Goal: Information Seeking & Learning: Learn about a topic

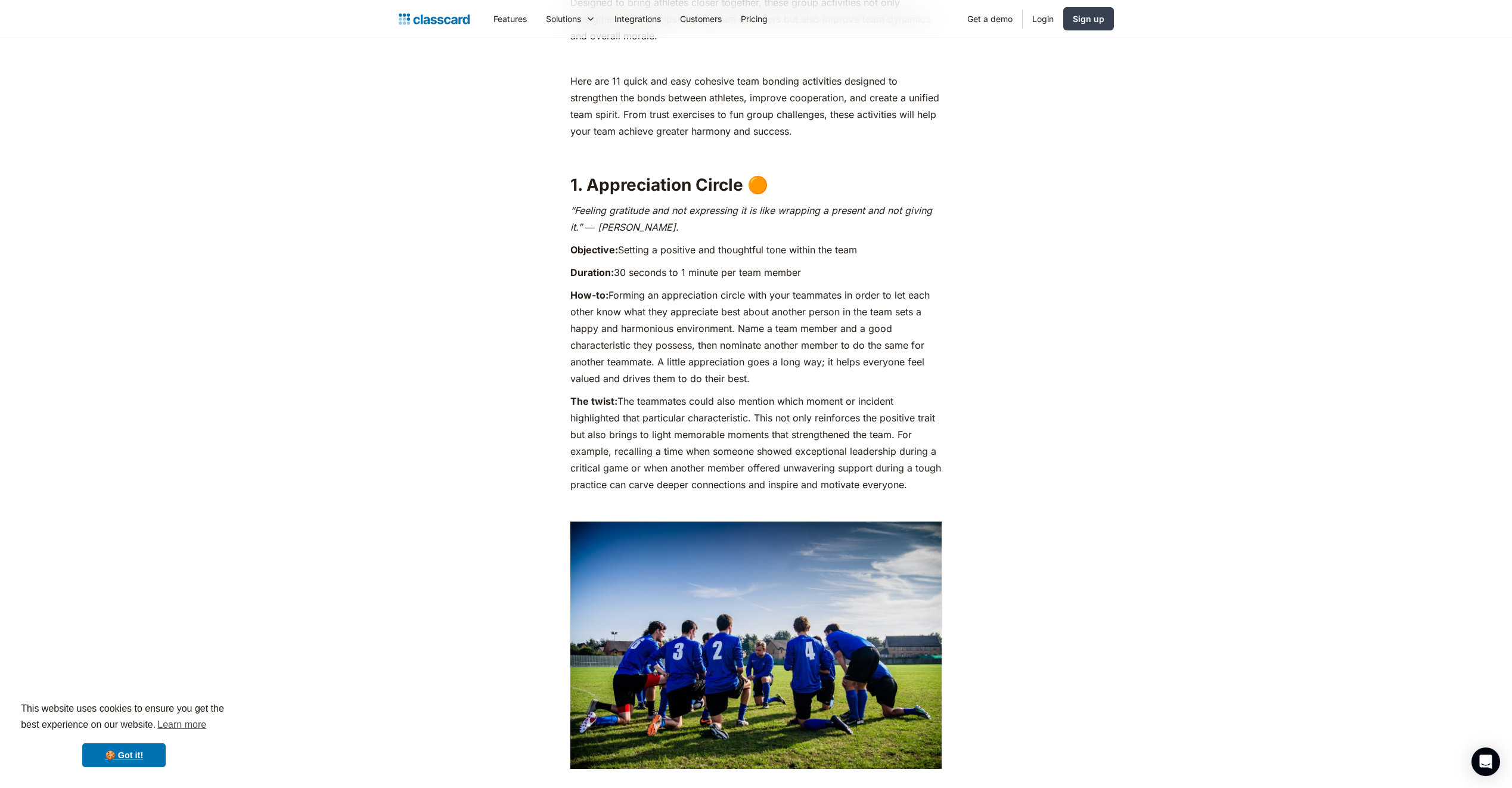
scroll to position [953, 0]
drag, startPoint x: 869, startPoint y: 252, endPoint x: 950, endPoint y: 254, distance: 81.0
drag, startPoint x: 950, startPoint y: 254, endPoint x: 972, endPoint y: 336, distance: 84.9
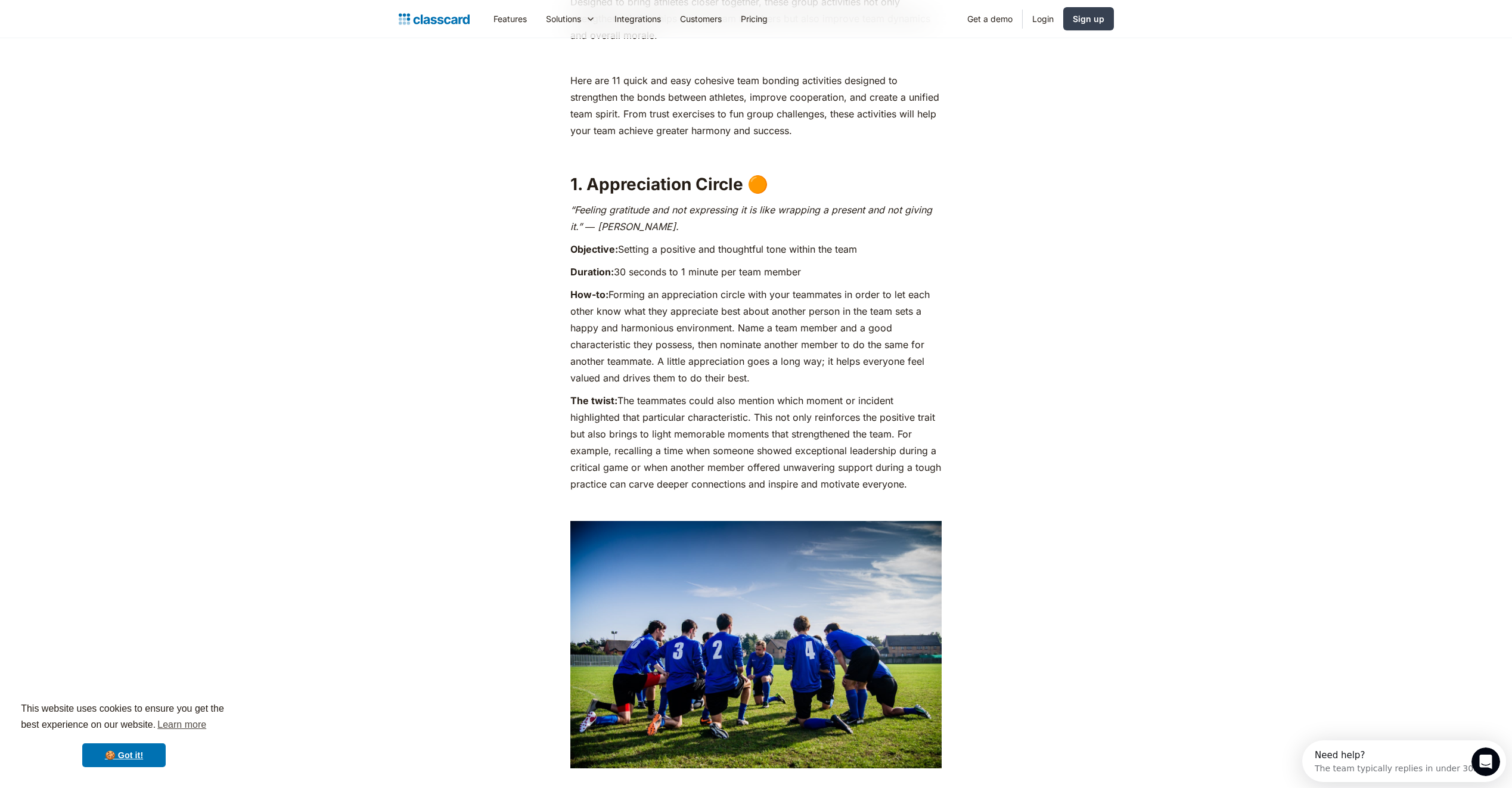
scroll to position [0, 0]
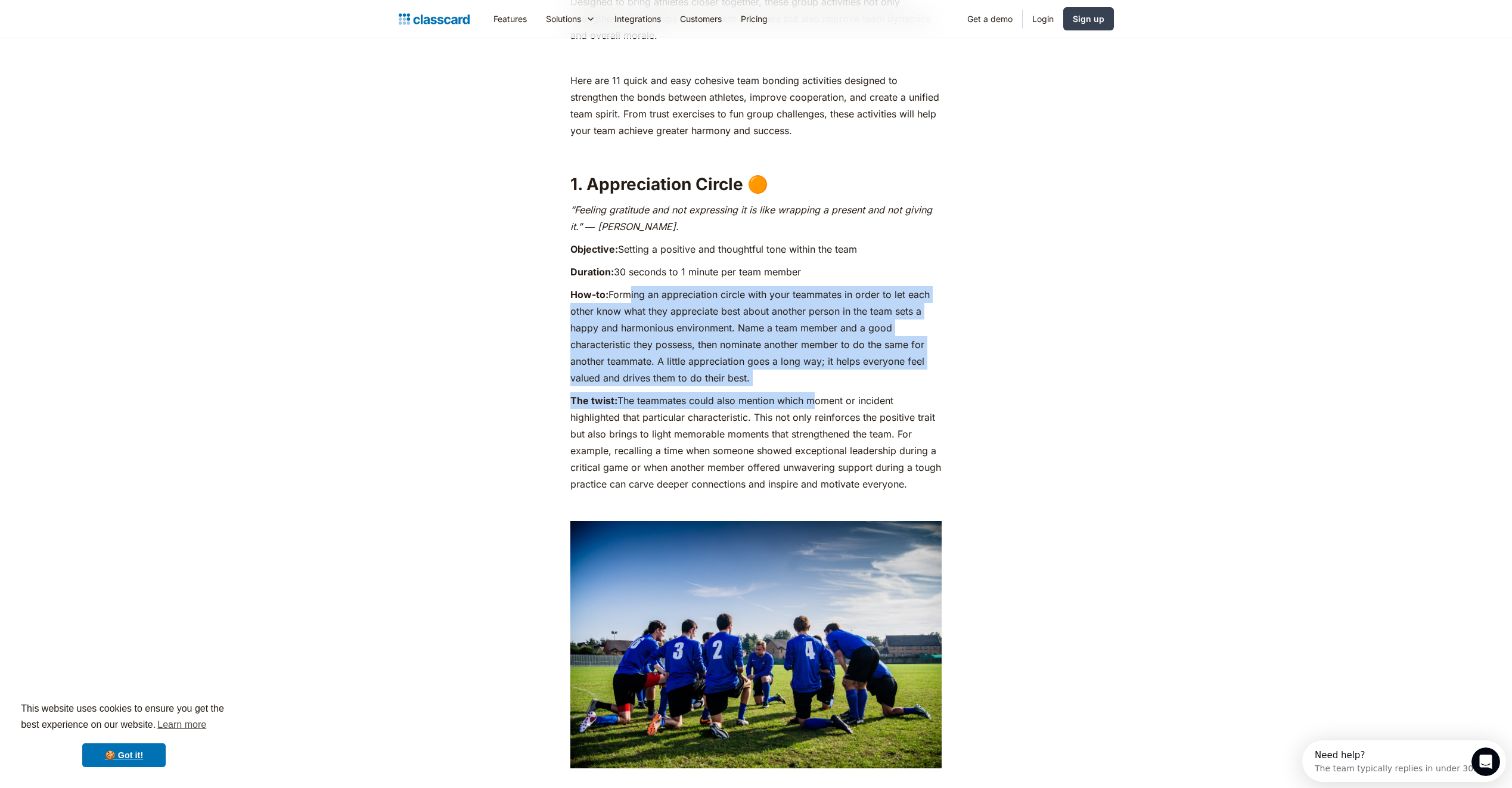
drag, startPoint x: 693, startPoint y: 317, endPoint x: 809, endPoint y: 393, distance: 138.7
drag, startPoint x: 809, startPoint y: 393, endPoint x: 774, endPoint y: 370, distance: 41.9
click at [774, 370] on p "How-to: Forming an appreciation circle with your teammates in order to let each…" at bounding box center [756, 336] width 372 height 100
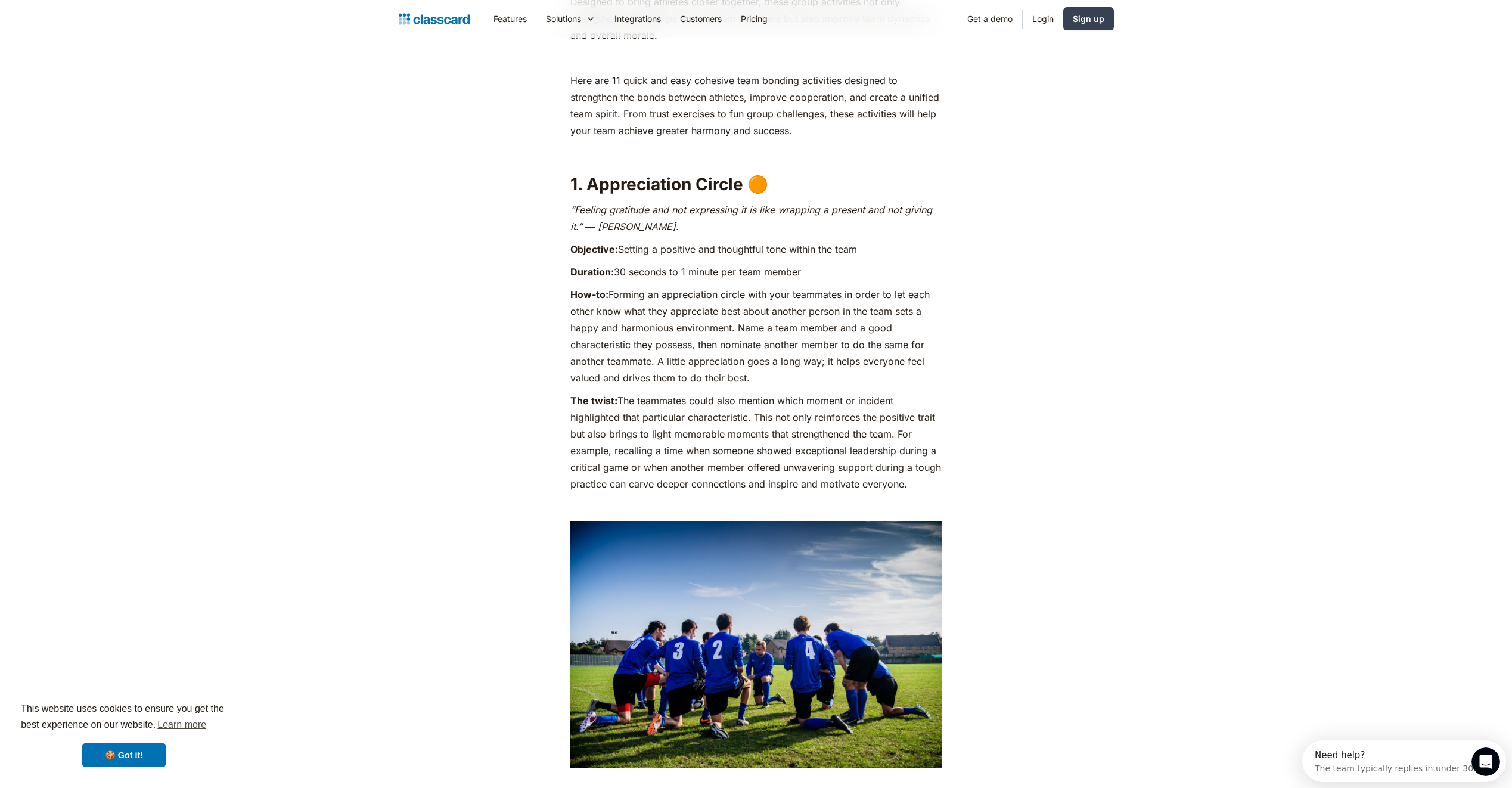
drag, startPoint x: 690, startPoint y: 367, endPoint x: 566, endPoint y: 297, distance: 142.4
drag, startPoint x: 566, startPoint y: 297, endPoint x: 506, endPoint y: 319, distance: 63.9
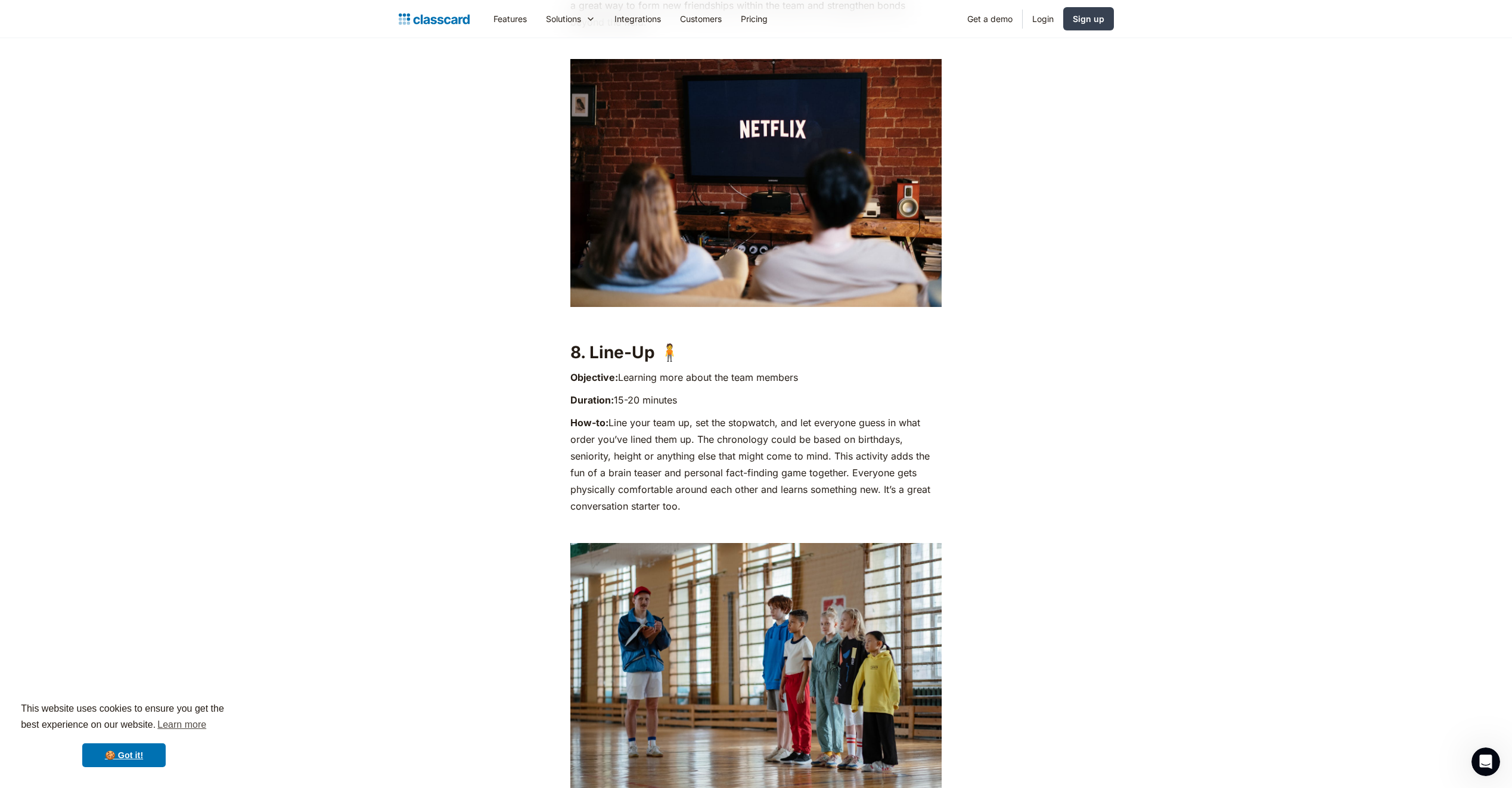
scroll to position [4646, 0]
